Goal: Task Accomplishment & Management: Manage account settings

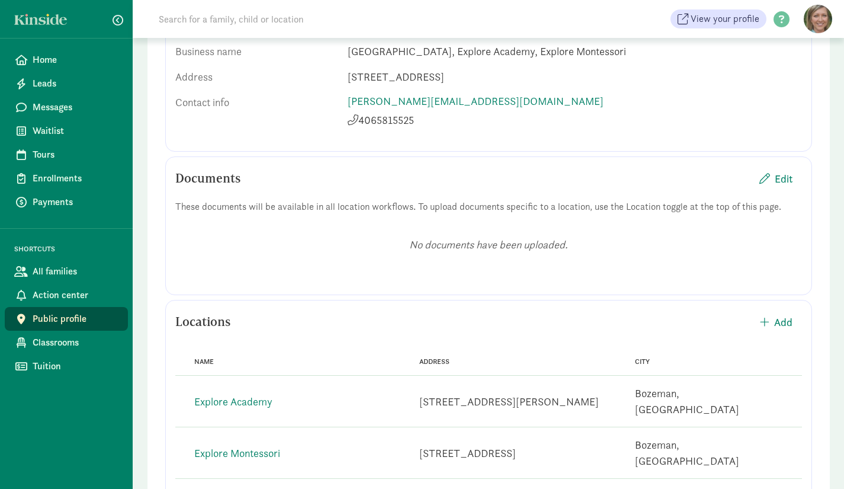
scroll to position [258, 0]
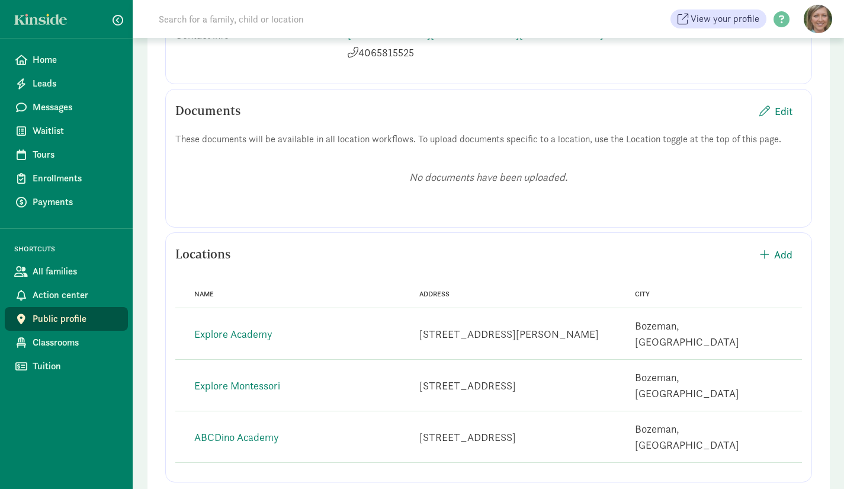
click at [245, 327] on link "Explore Academy" at bounding box center [233, 334] width 78 height 14
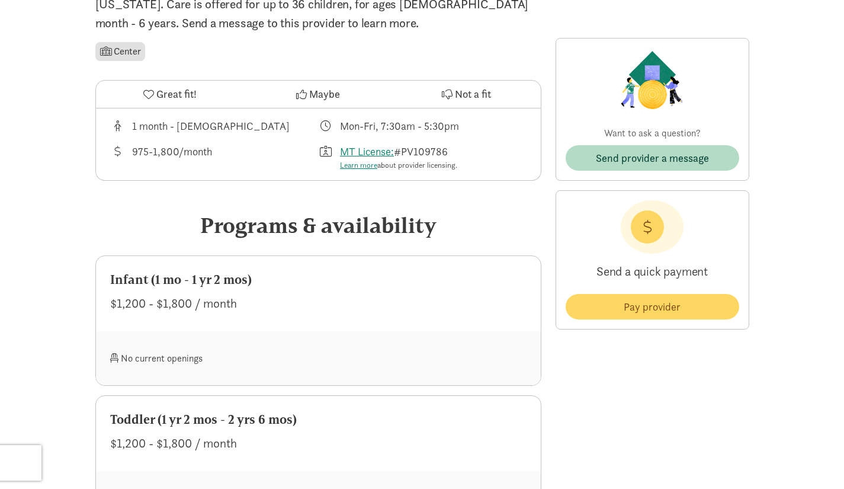
scroll to position [302, 0]
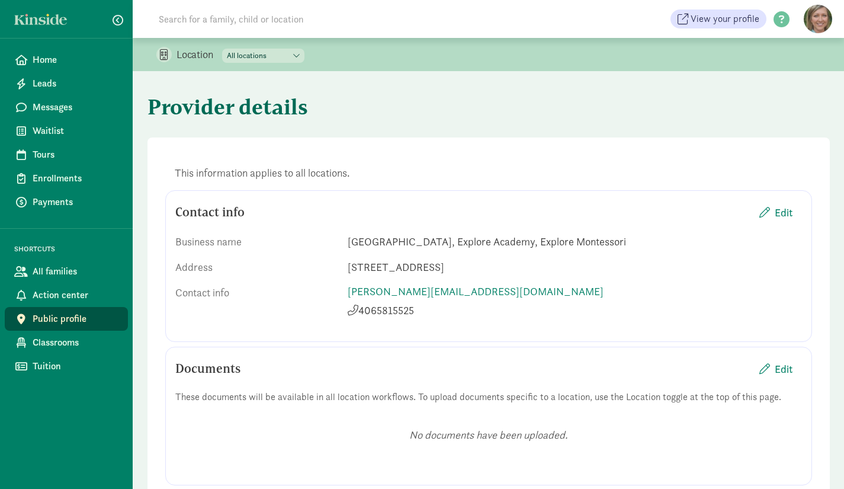
click at [166, 54] on span at bounding box center [163, 54] width 15 height 15
click at [63, 297] on span "Action center" at bounding box center [76, 295] width 86 height 14
click at [782, 211] on span "Edit" at bounding box center [784, 212] width 18 height 16
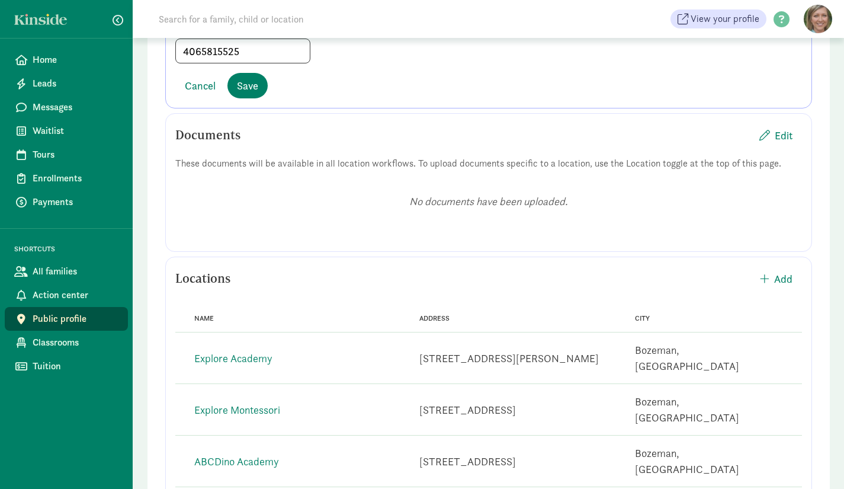
scroll to position [337, 0]
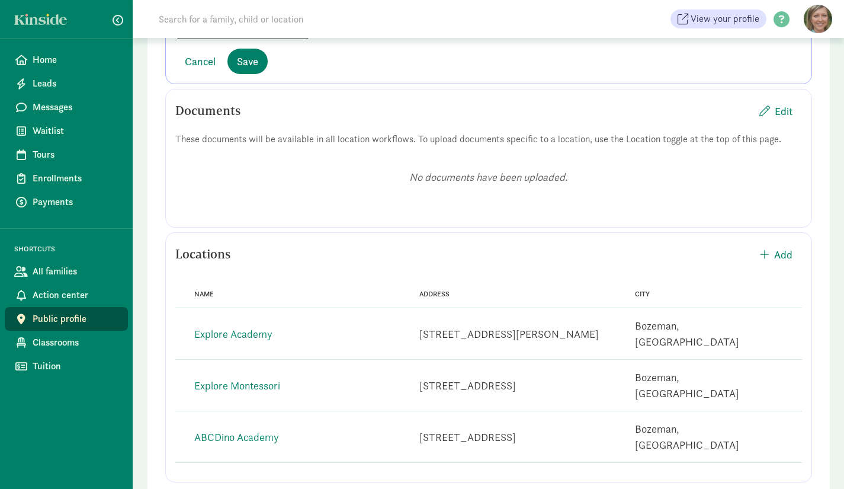
click at [241, 327] on link "Explore Academy" at bounding box center [233, 334] width 78 height 14
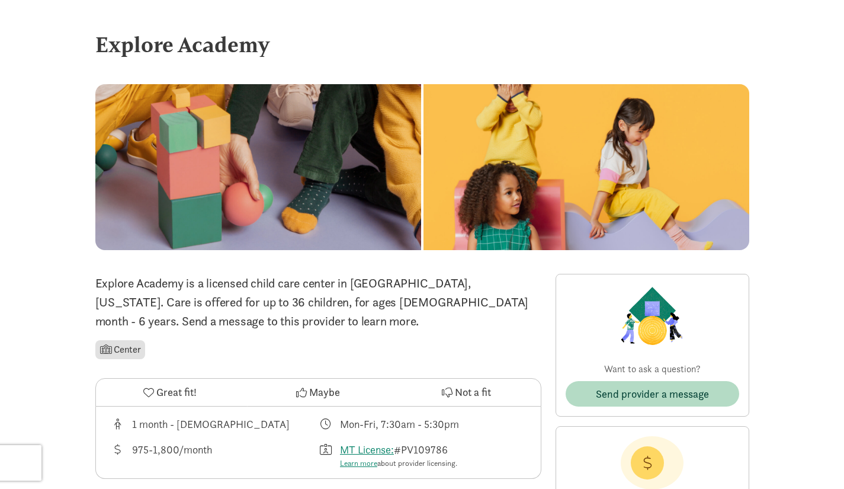
click at [547, 149] on div at bounding box center [587, 167] width 326 height 166
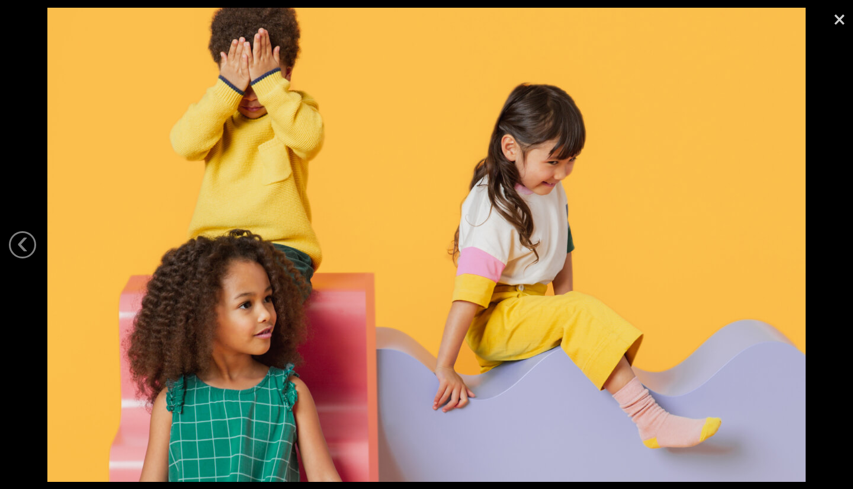
click at [24, 243] on link "‹" at bounding box center [22, 244] width 27 height 27
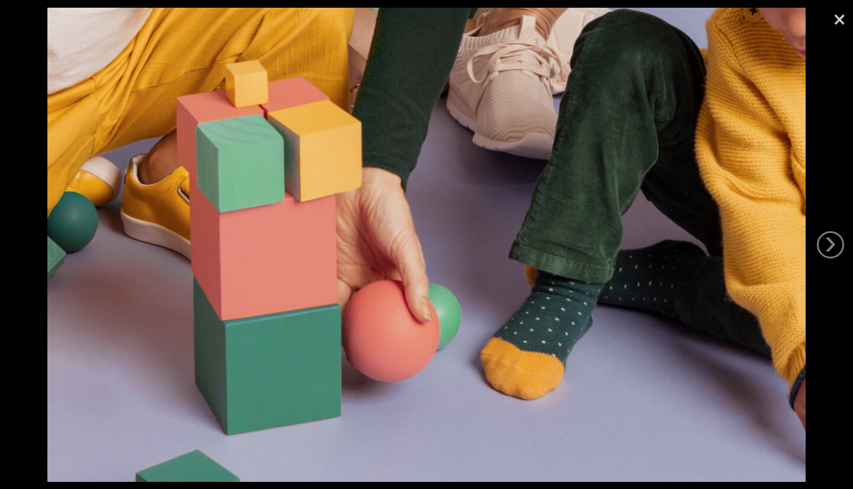
click at [842, 25] on link "×" at bounding box center [839, 18] width 27 height 36
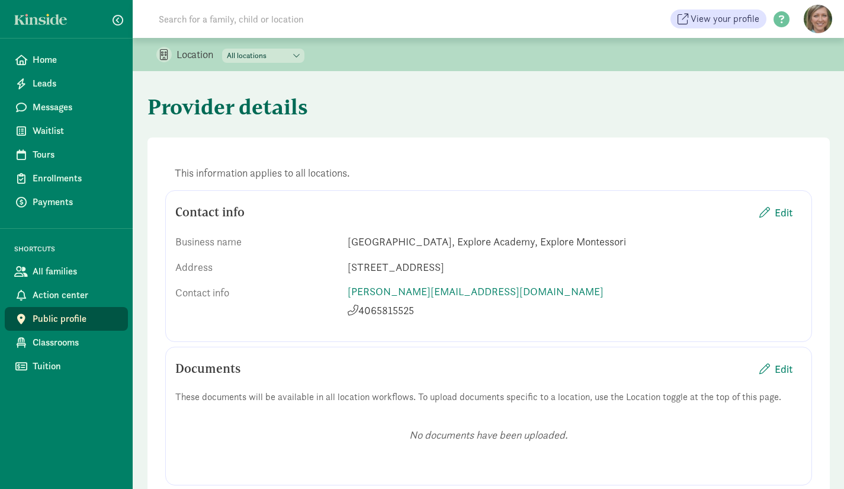
scroll to position [258, 0]
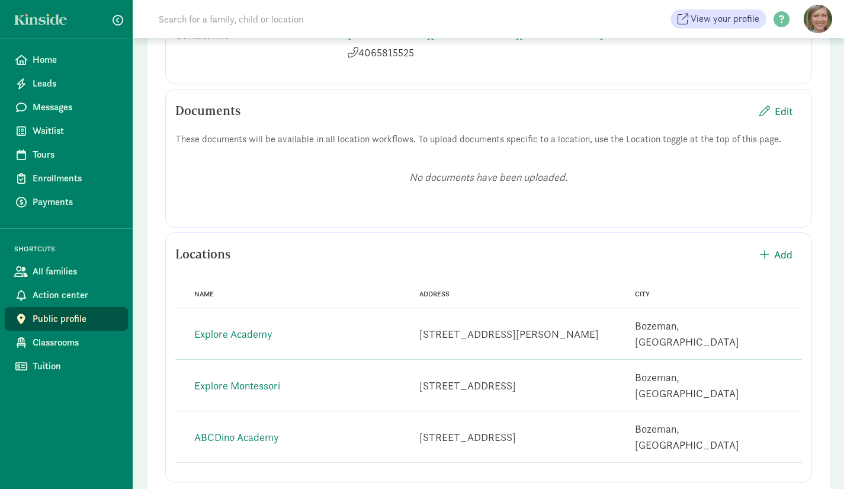
click at [50, 57] on span "Home" at bounding box center [76, 60] width 86 height 14
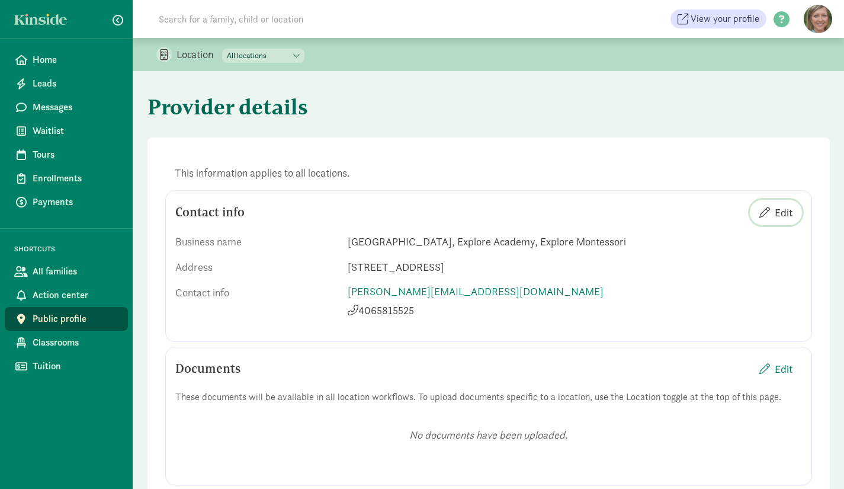
click at [791, 216] on span "Edit" at bounding box center [784, 212] width 18 height 16
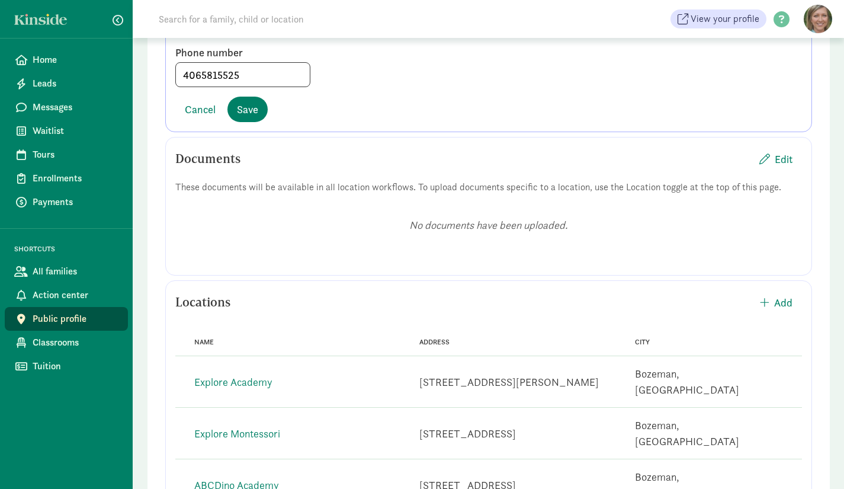
scroll to position [289, 0]
click at [654, 238] on div "No documents have been uploaded." at bounding box center [488, 226] width 627 height 57
click at [786, 159] on span "Edit" at bounding box center [784, 158] width 18 height 16
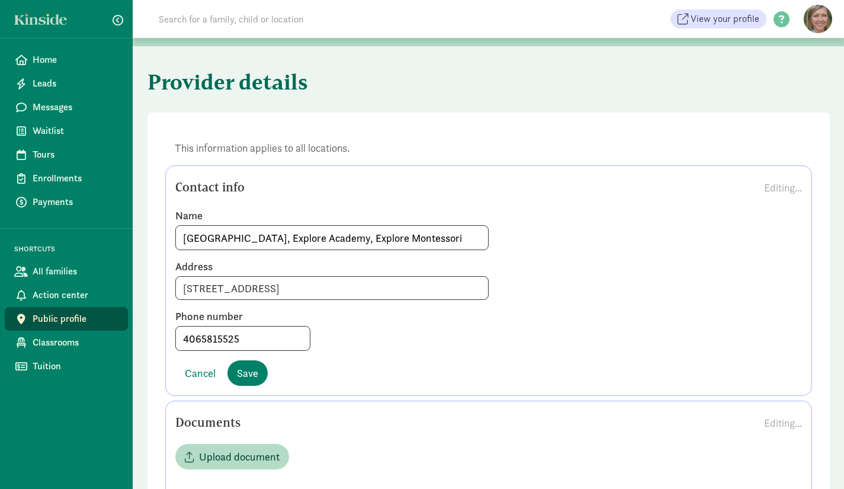
scroll to position [0, 0]
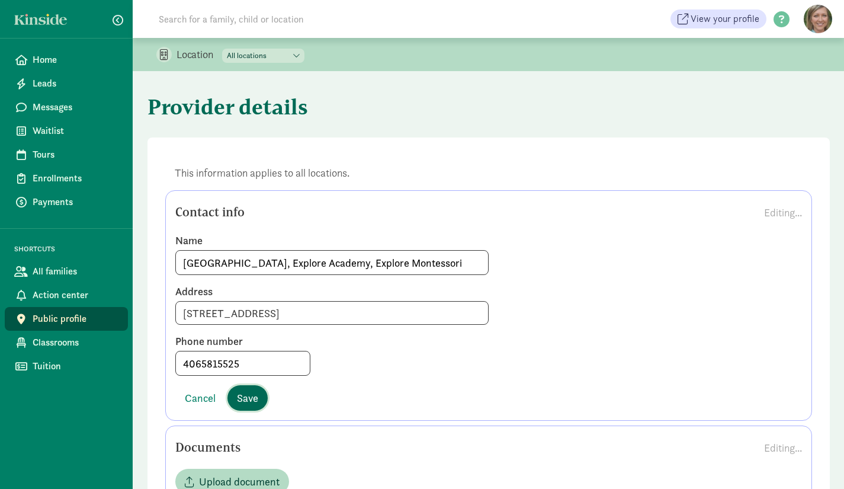
click at [252, 396] on span "Save" at bounding box center [247, 398] width 21 height 16
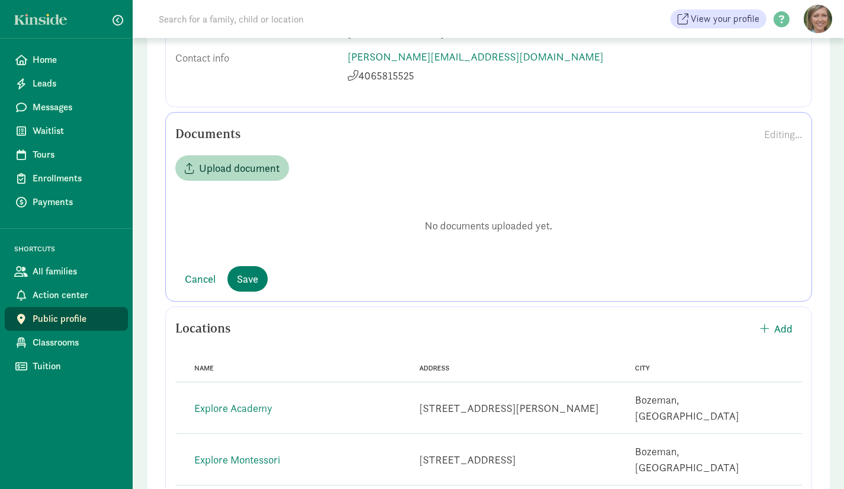
scroll to position [238, 0]
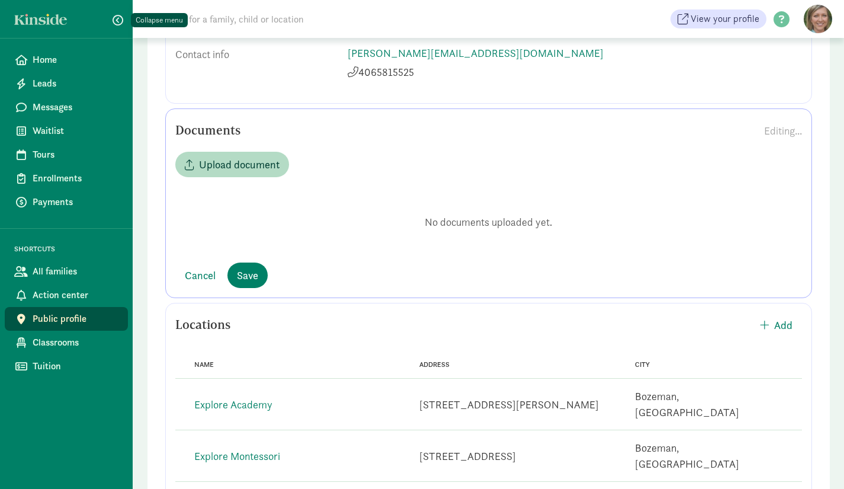
click at [117, 19] on span "button" at bounding box center [118, 20] width 11 height 11
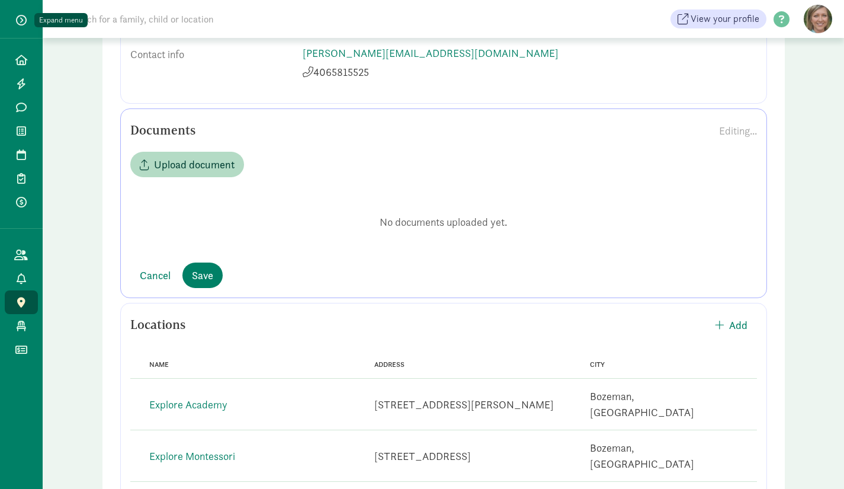
click at [25, 17] on span "button" at bounding box center [21, 20] width 11 height 11
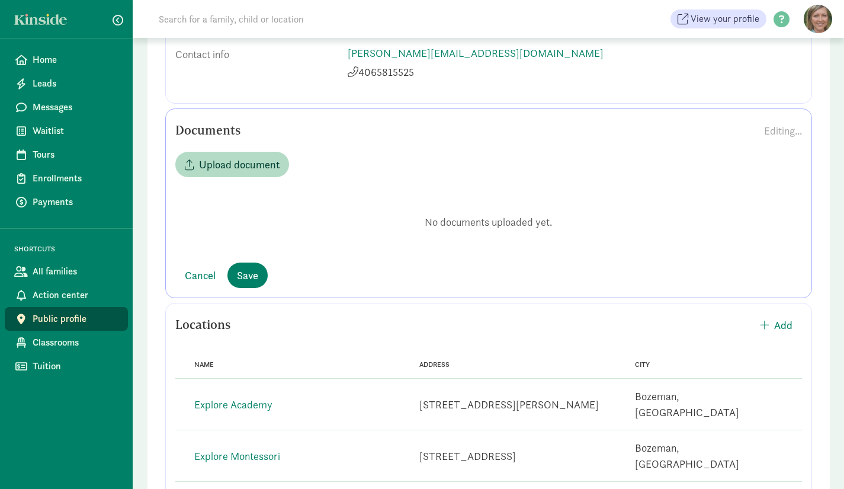
click at [49, 358] on link "Tuition" at bounding box center [66, 366] width 123 height 24
